Goal: Information Seeking & Learning: Learn about a topic

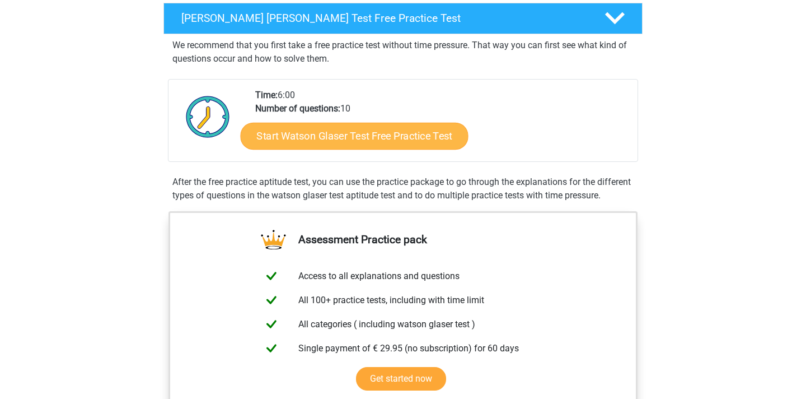
scroll to position [191, 0]
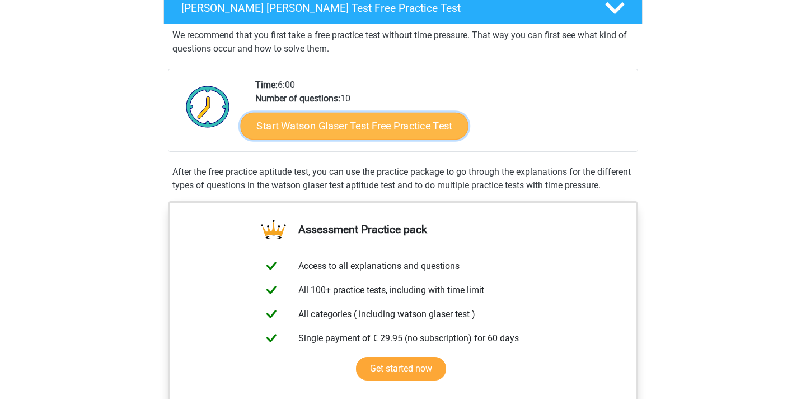
click at [318, 126] on link "Start Watson Glaser Test Free Practice Test" at bounding box center [355, 126] width 228 height 27
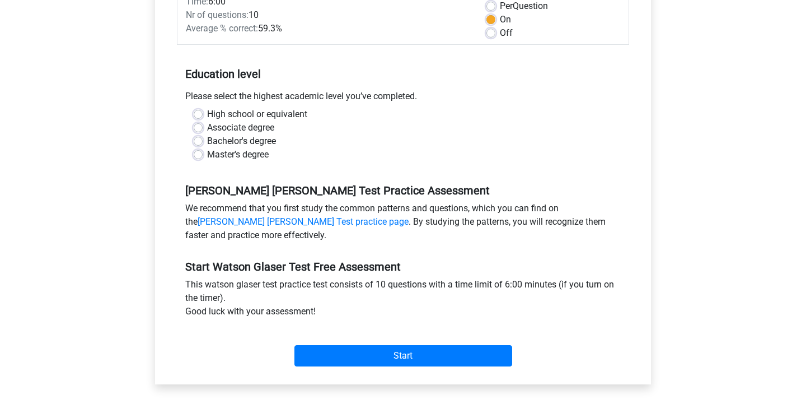
scroll to position [175, 0]
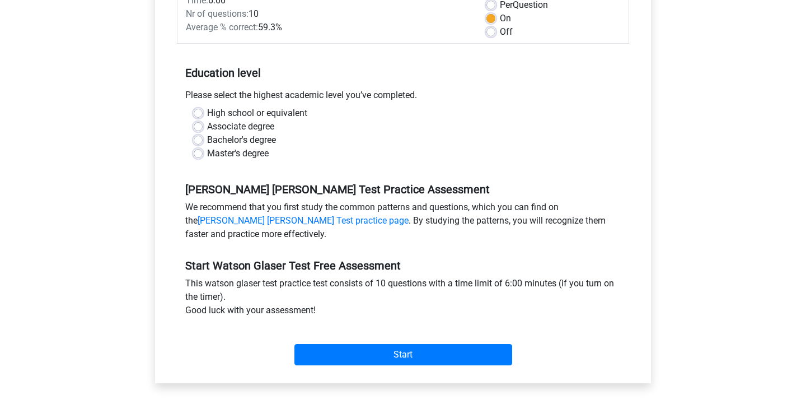
click at [207, 110] on label "High school or equivalent" at bounding box center [257, 112] width 100 height 13
click at [199, 110] on input "High school or equivalent" at bounding box center [198, 111] width 9 height 11
radio input "true"
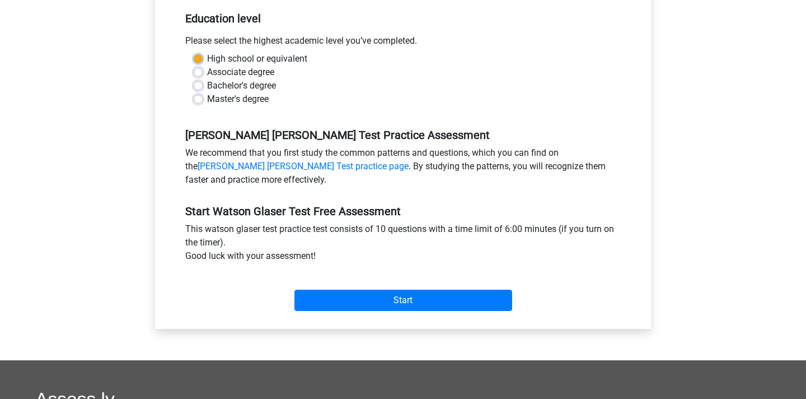
scroll to position [230, 0]
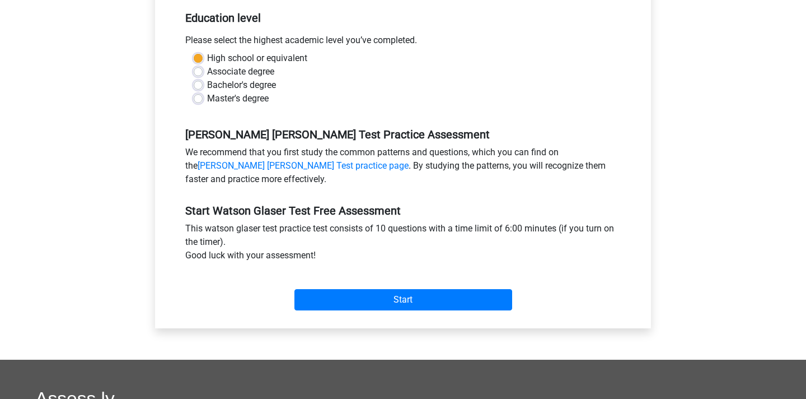
click at [343, 181] on div "We recommend that you first study the common patterns and questions, which you …" at bounding box center [403, 168] width 452 height 45
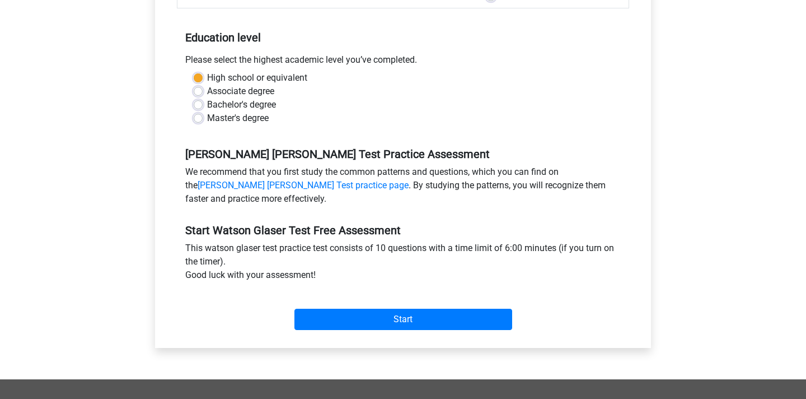
scroll to position [209, 0]
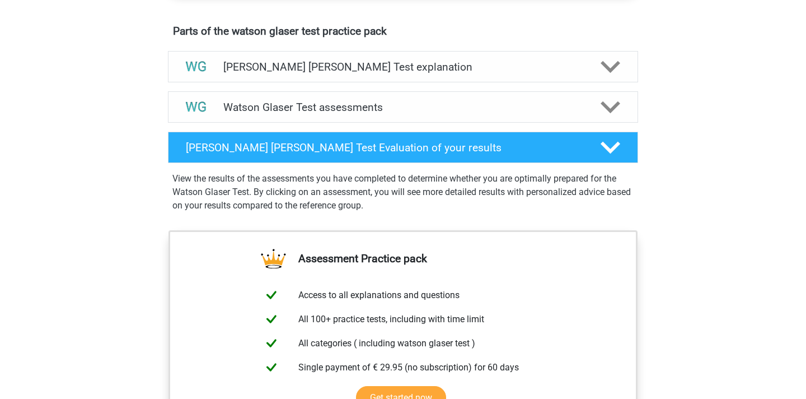
scroll to position [612, 0]
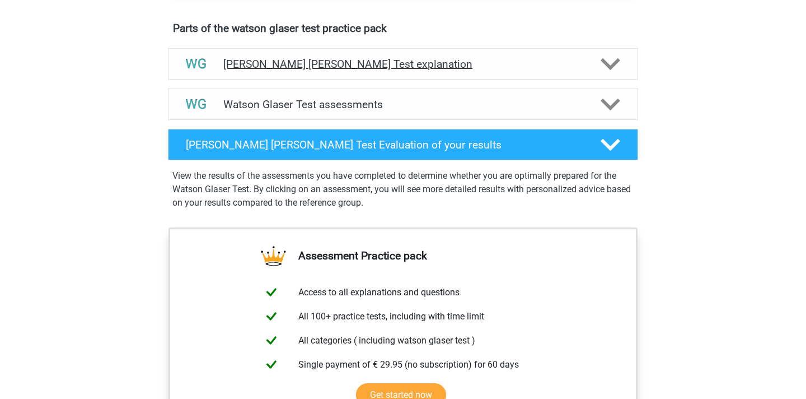
click at [377, 71] on h4 "[PERSON_NAME] [PERSON_NAME] Test explanation" at bounding box center [402, 64] width 359 height 13
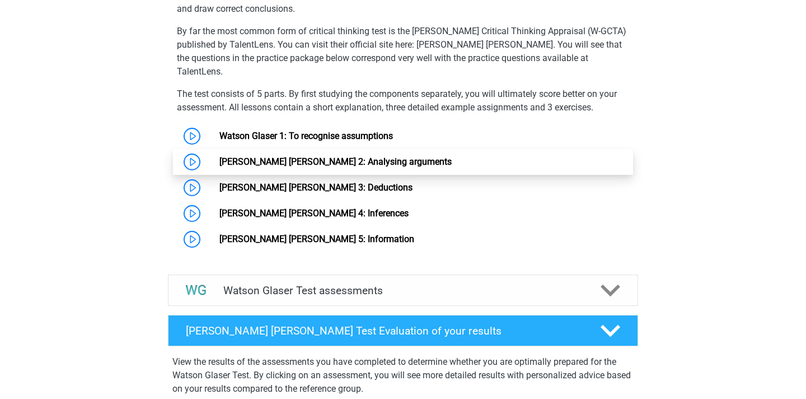
scroll to position [800, 0]
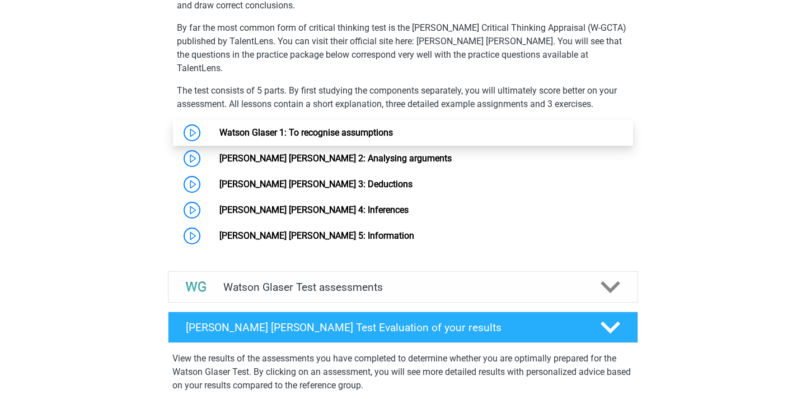
click at [219, 127] on link "Watson Glaser 1: To recognise assumptions" at bounding box center [306, 132] width 174 height 11
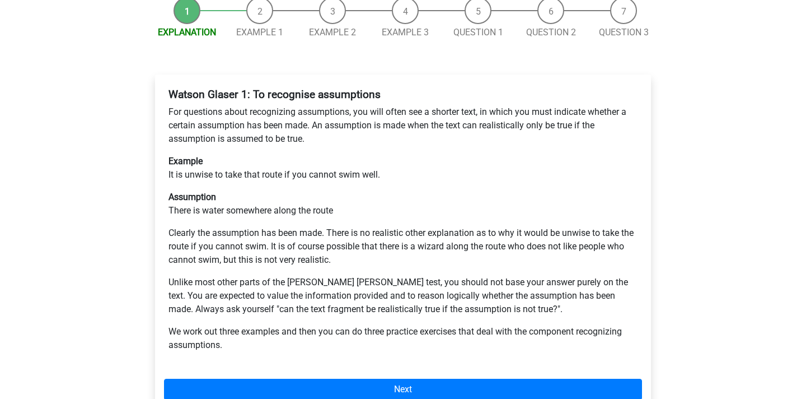
scroll to position [158, 0]
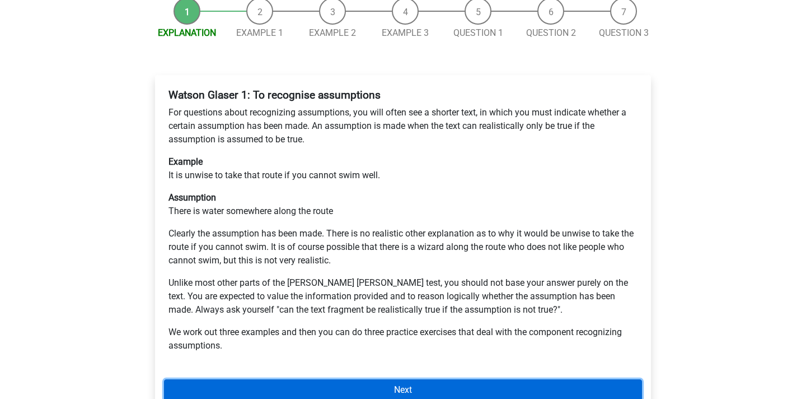
click at [319, 379] on link "Next" at bounding box center [403, 389] width 478 height 21
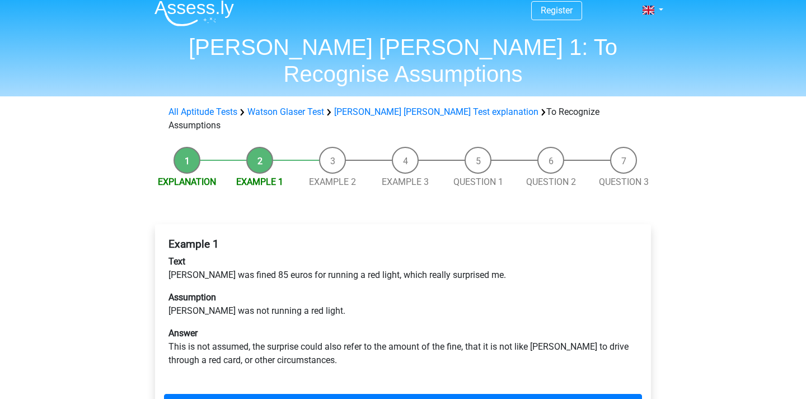
scroll to position [6, 0]
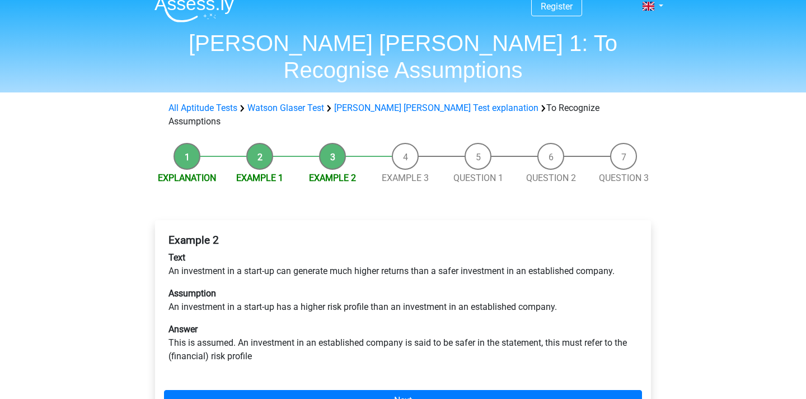
scroll to position [13, 0]
click at [189, 142] on li "Explanation" at bounding box center [187, 163] width 73 height 42
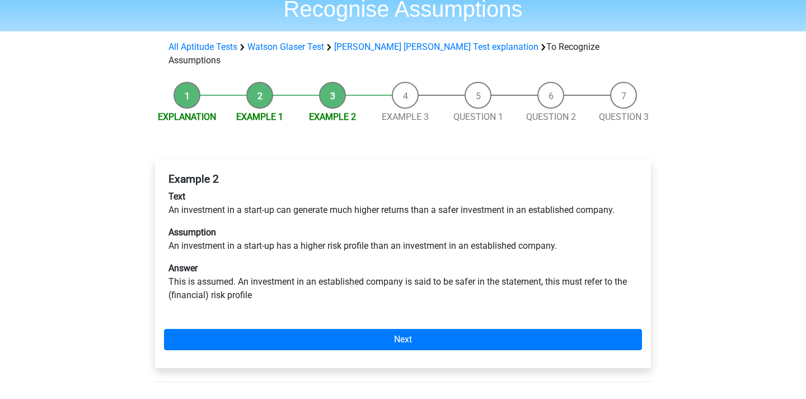
scroll to position [88, 0]
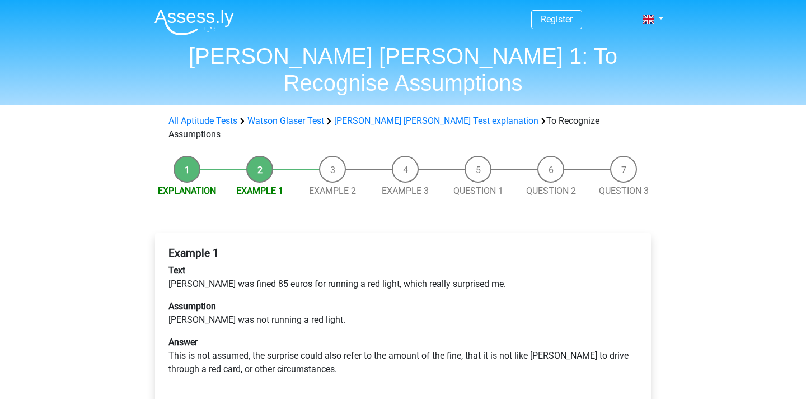
scroll to position [6, 0]
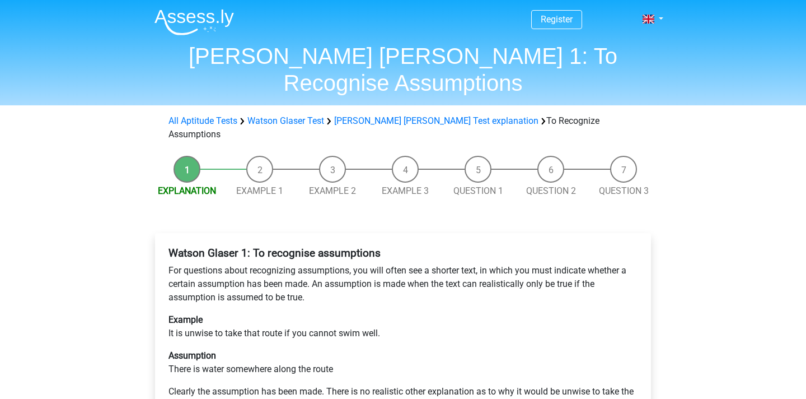
scroll to position [158, 0]
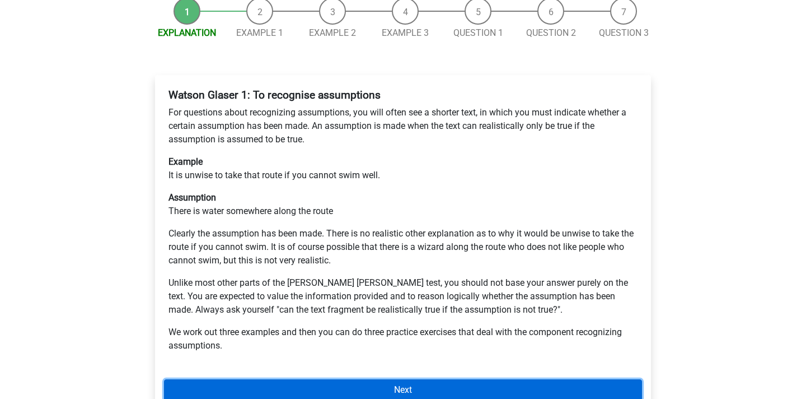
click at [261, 379] on link "Next" at bounding box center [403, 389] width 478 height 21
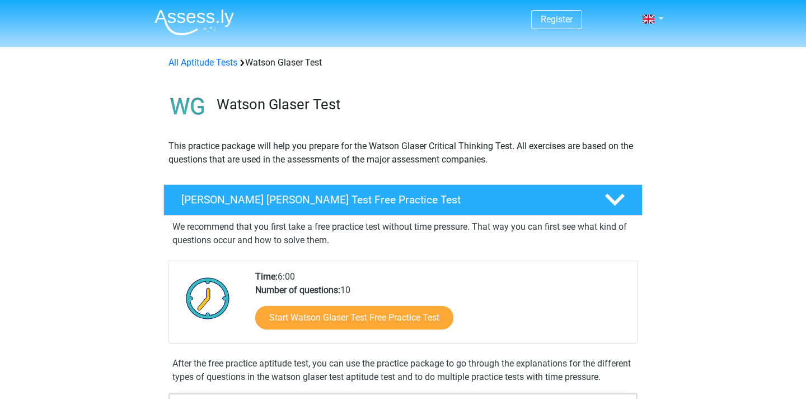
scroll to position [800, 0]
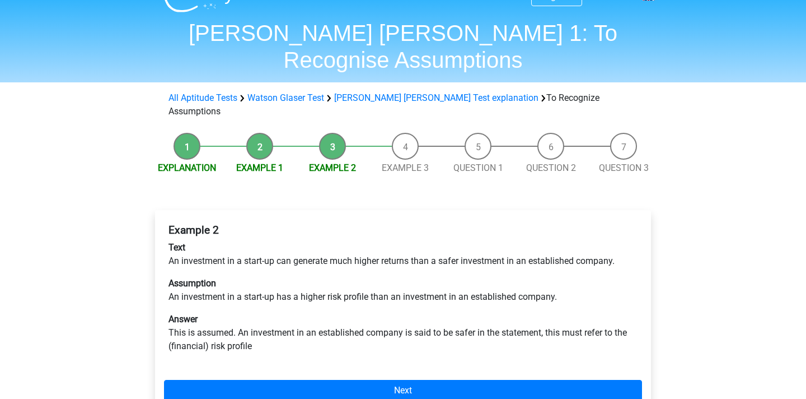
scroll to position [22, 0]
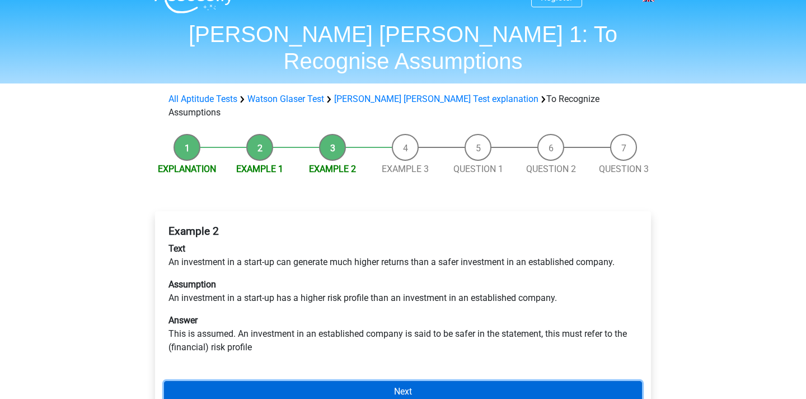
click at [274, 381] on link "Next" at bounding box center [403, 391] width 478 height 21
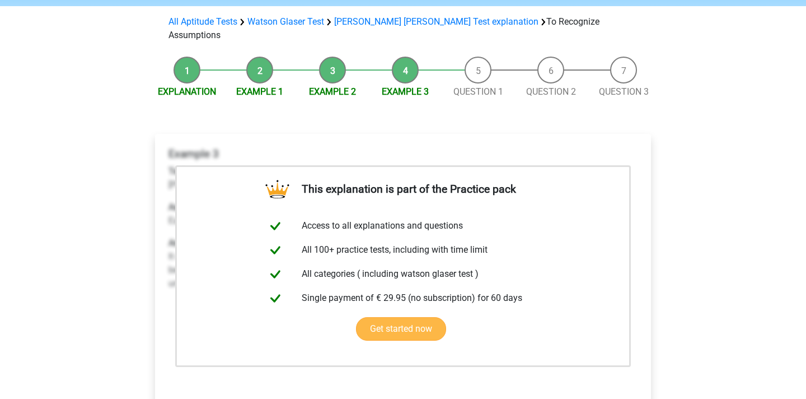
scroll to position [106, 0]
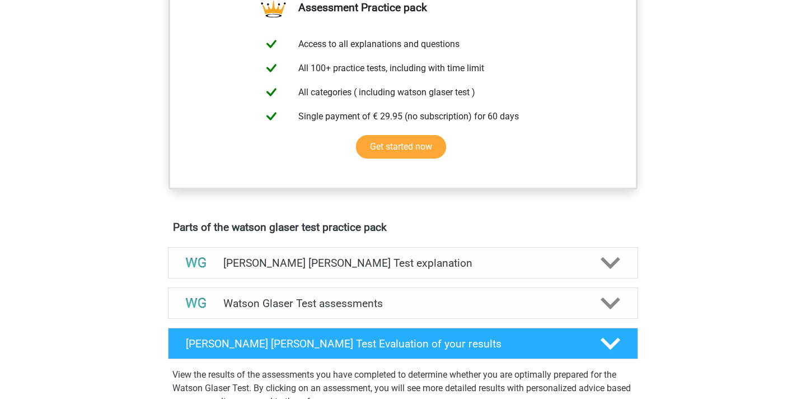
scroll to position [445, 0]
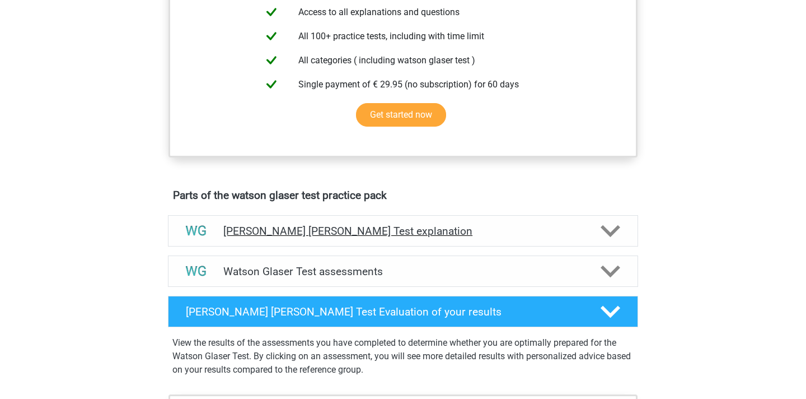
click at [450, 237] on h4 "[PERSON_NAME] [PERSON_NAME] Test explanation" at bounding box center [402, 230] width 359 height 13
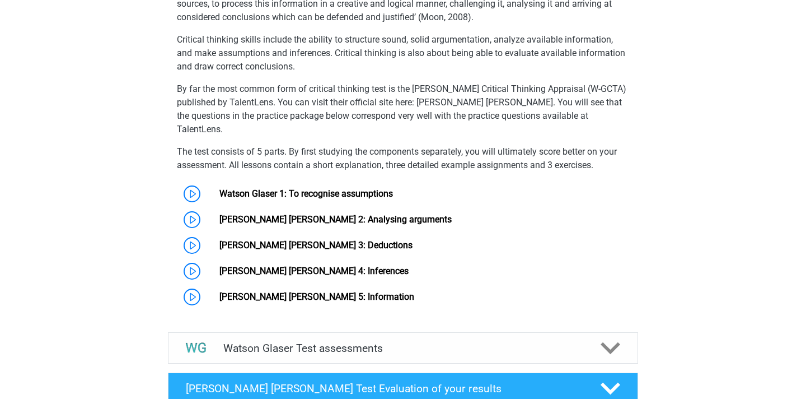
scroll to position [738, 0]
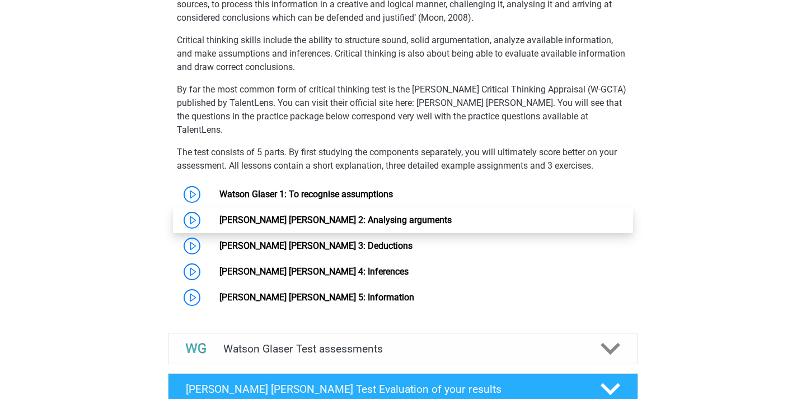
click at [408, 214] on link "[PERSON_NAME] [PERSON_NAME] 2: Analysing arguments" at bounding box center [335, 219] width 232 height 11
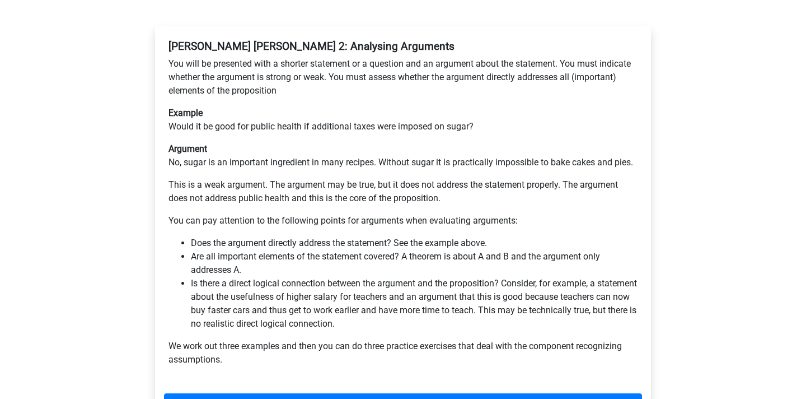
scroll to position [195, 0]
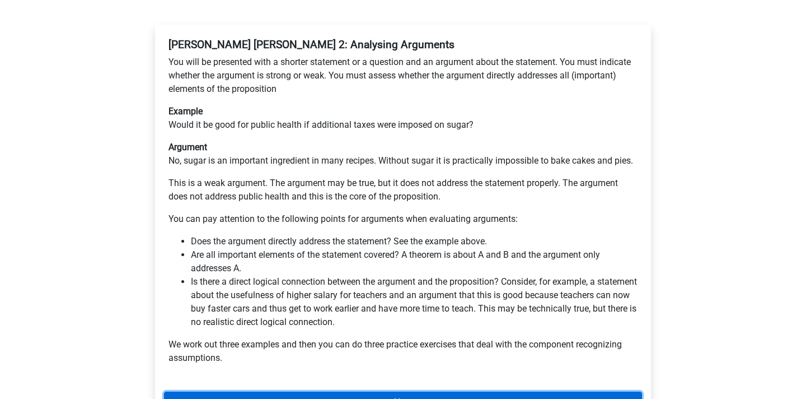
click at [313, 391] on link "Next" at bounding box center [403, 401] width 478 height 21
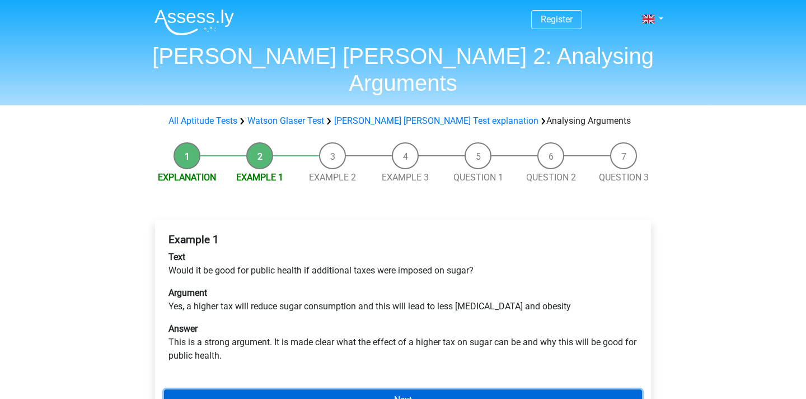
click at [313, 389] on link "Next" at bounding box center [403, 399] width 478 height 21
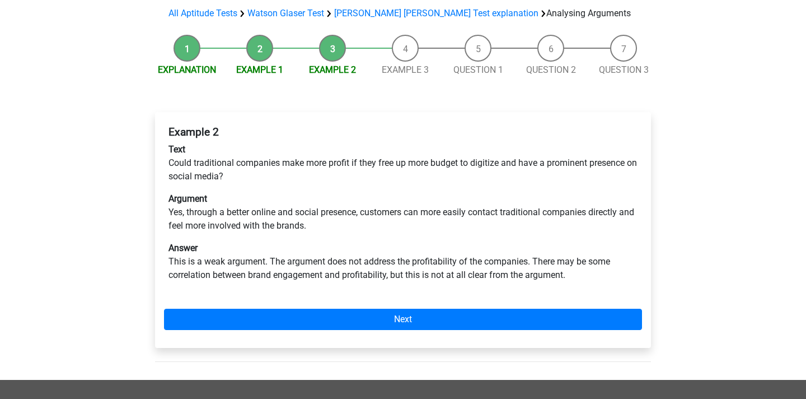
scroll to position [107, 0]
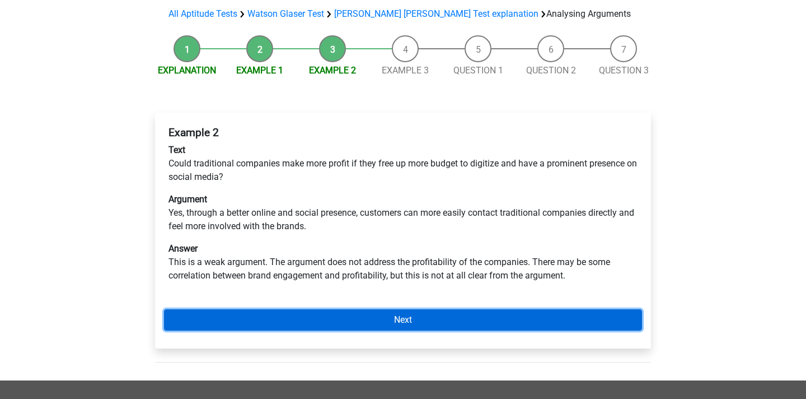
click at [388, 309] on link "Next" at bounding box center [403, 319] width 478 height 21
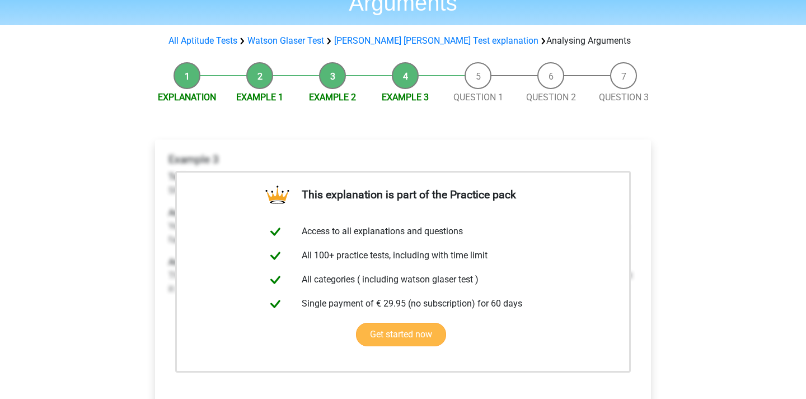
scroll to position [83, 0]
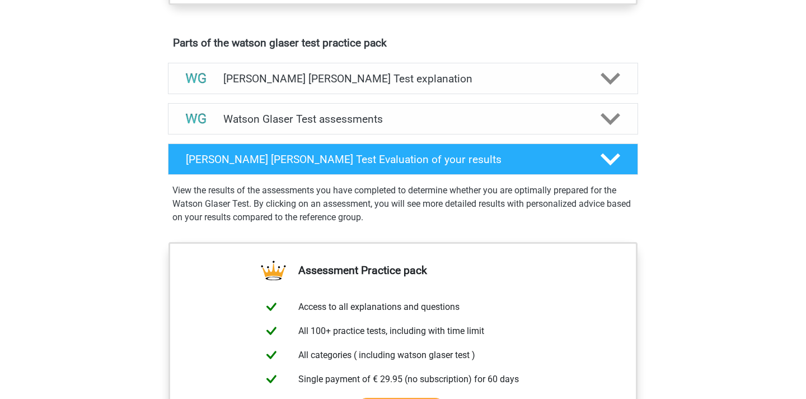
scroll to position [598, 0]
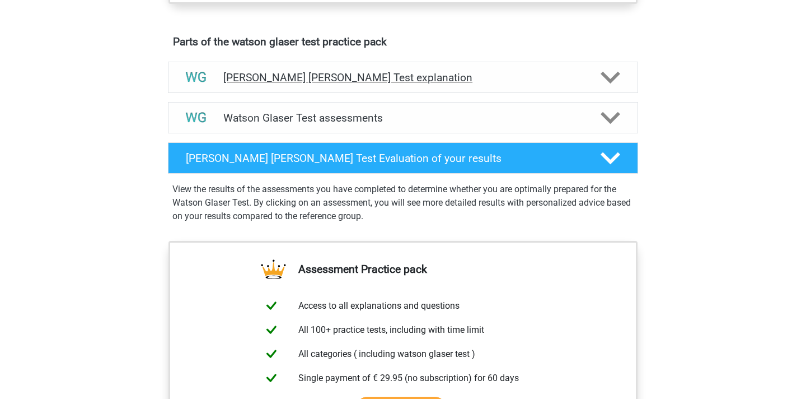
click at [414, 83] on div "[PERSON_NAME] [PERSON_NAME] Test explanation" at bounding box center [403, 77] width 470 height 31
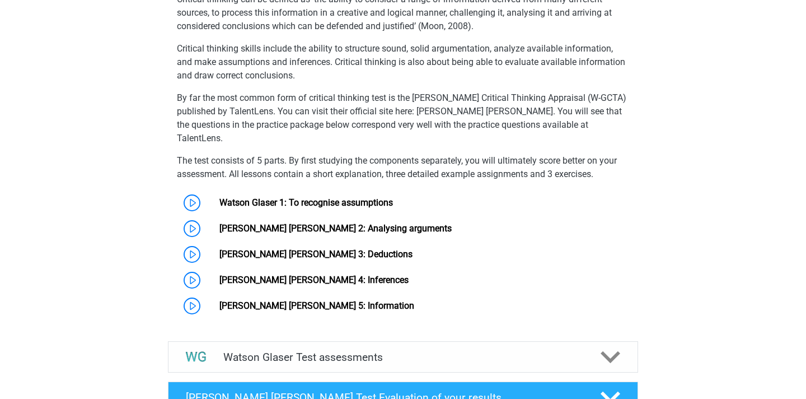
scroll to position [731, 0]
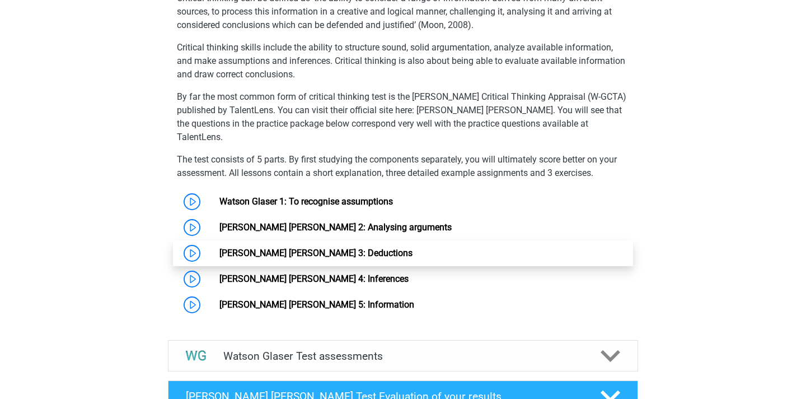
click at [324, 252] on link "[PERSON_NAME] [PERSON_NAME] 3: Deductions" at bounding box center [315, 252] width 193 height 11
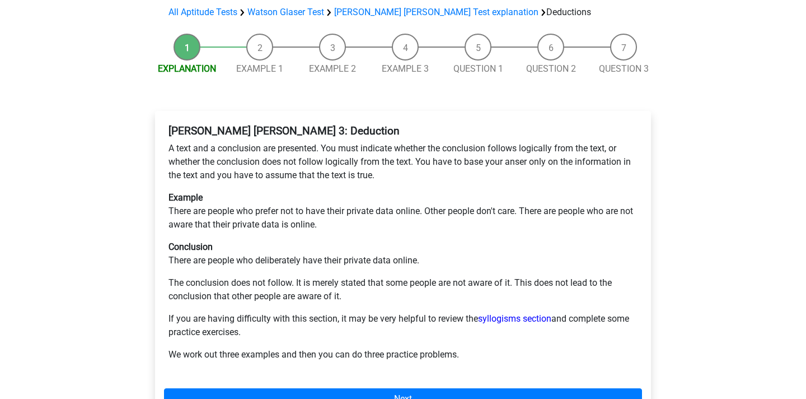
scroll to position [108, 0]
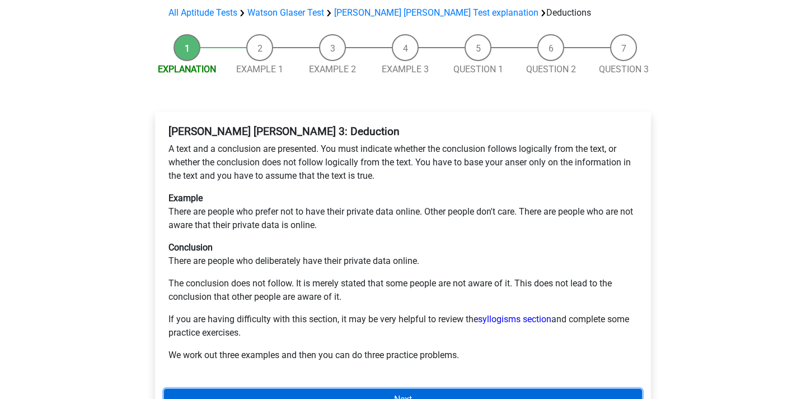
click at [360, 388] on link "Next" at bounding box center [403, 398] width 478 height 21
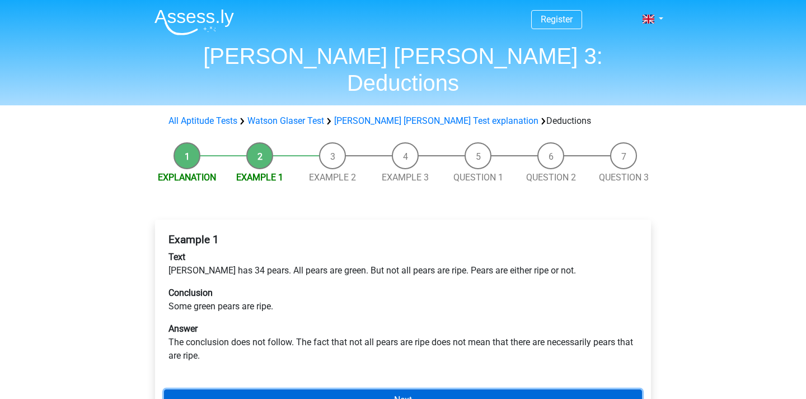
click at [360, 389] on link "Next" at bounding box center [403, 399] width 478 height 21
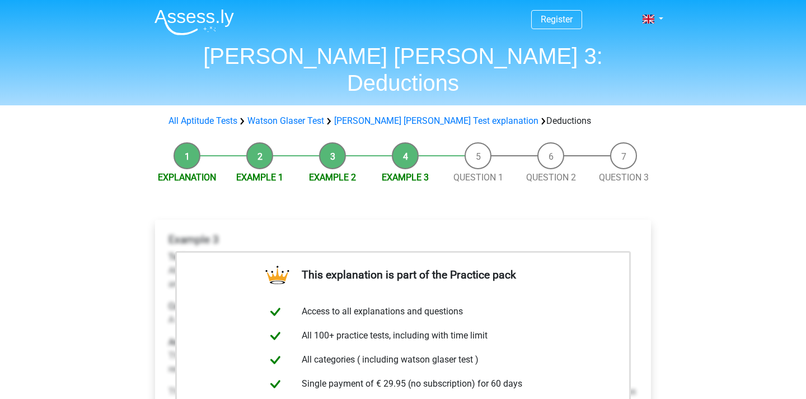
scroll to position [11, 0]
